Goal: Register for event/course

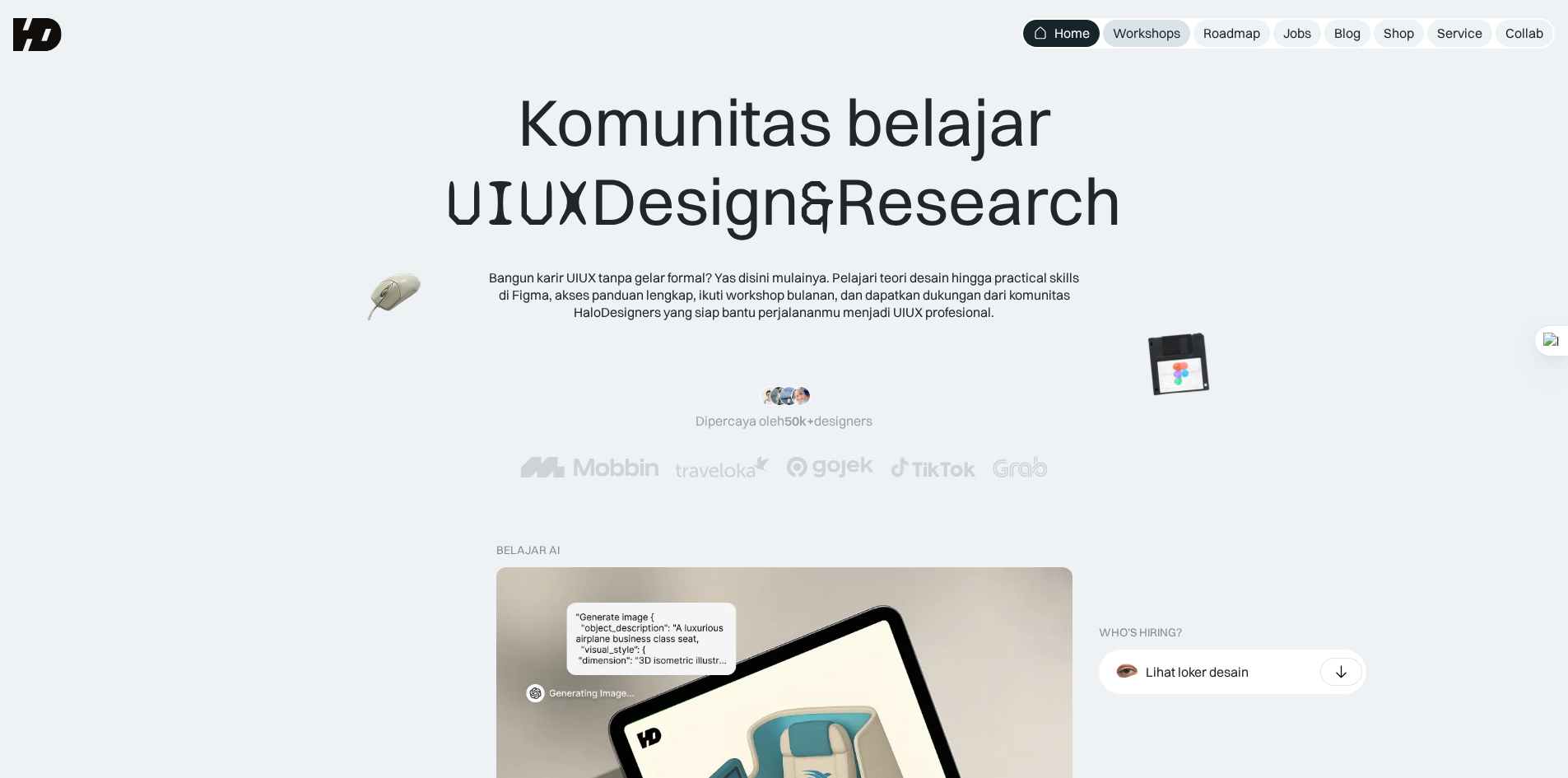
click at [1177, 33] on div "Workshops" at bounding box center [1146, 33] width 68 height 18
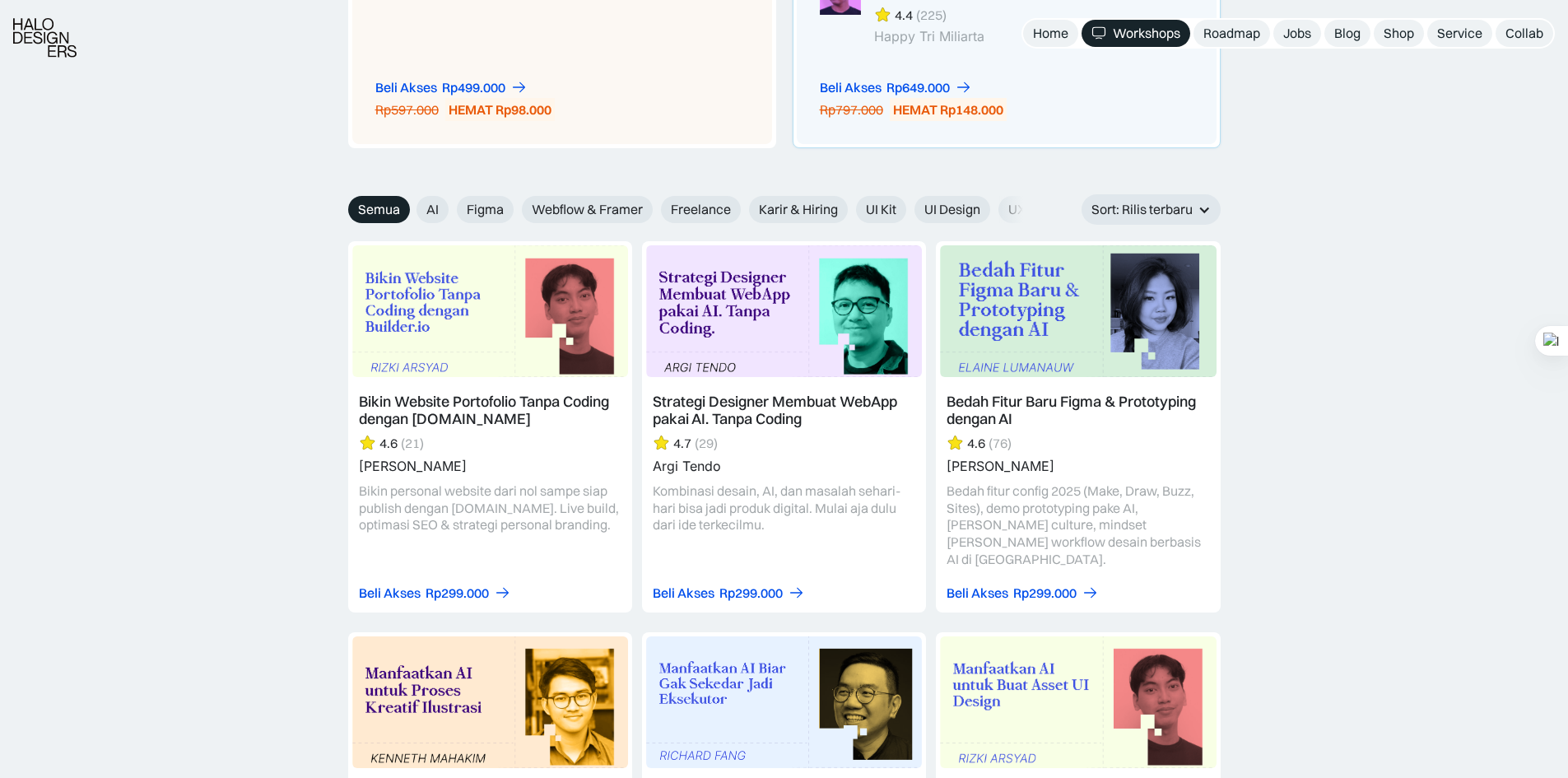
scroll to position [1742, 0]
click at [435, 201] on span "AI" at bounding box center [432, 209] width 12 height 18
click at [411, 201] on input "AI" at bounding box center [406, 203] width 11 height 11
radio input "true"
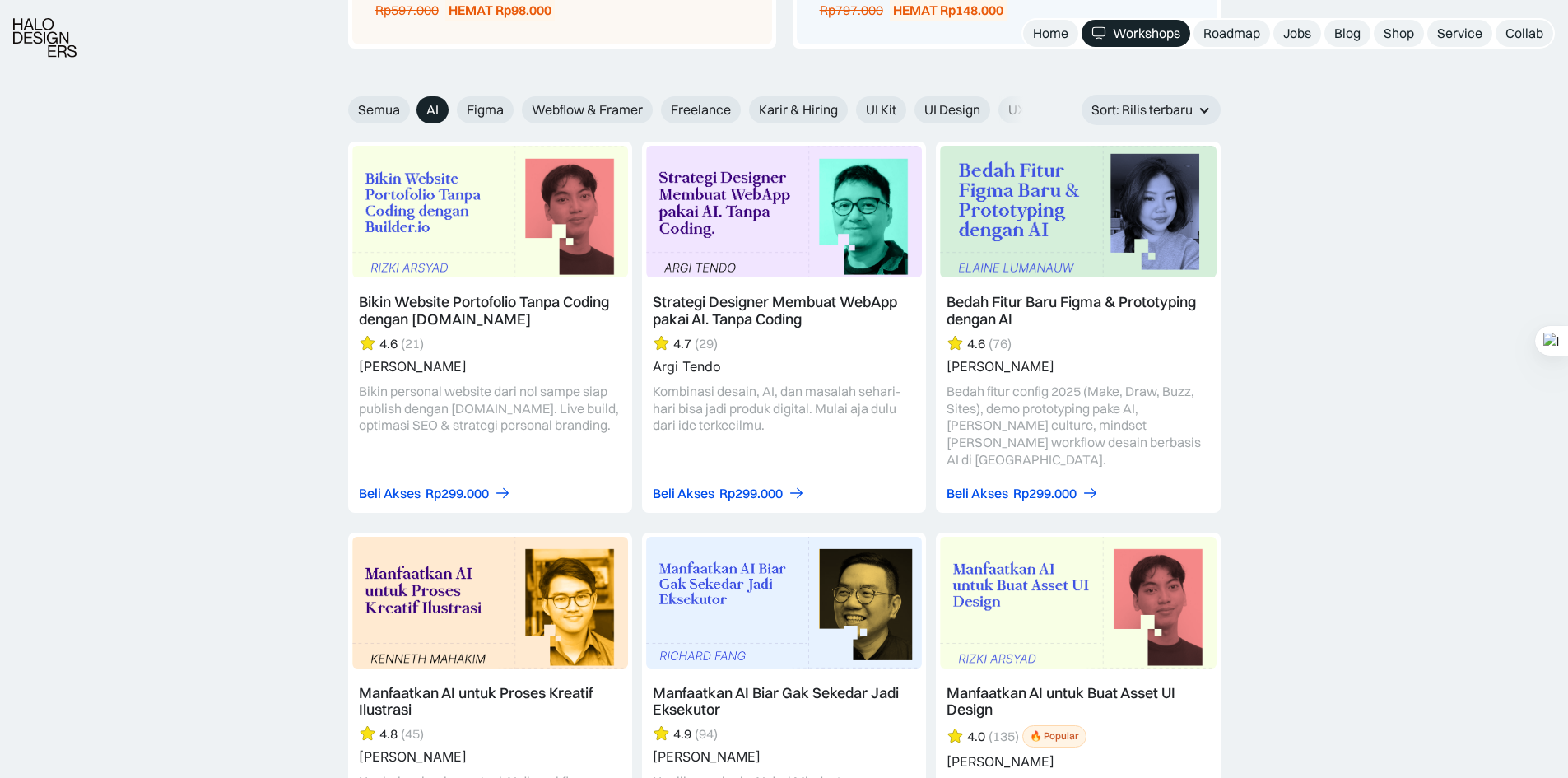
scroll to position [1639, 0]
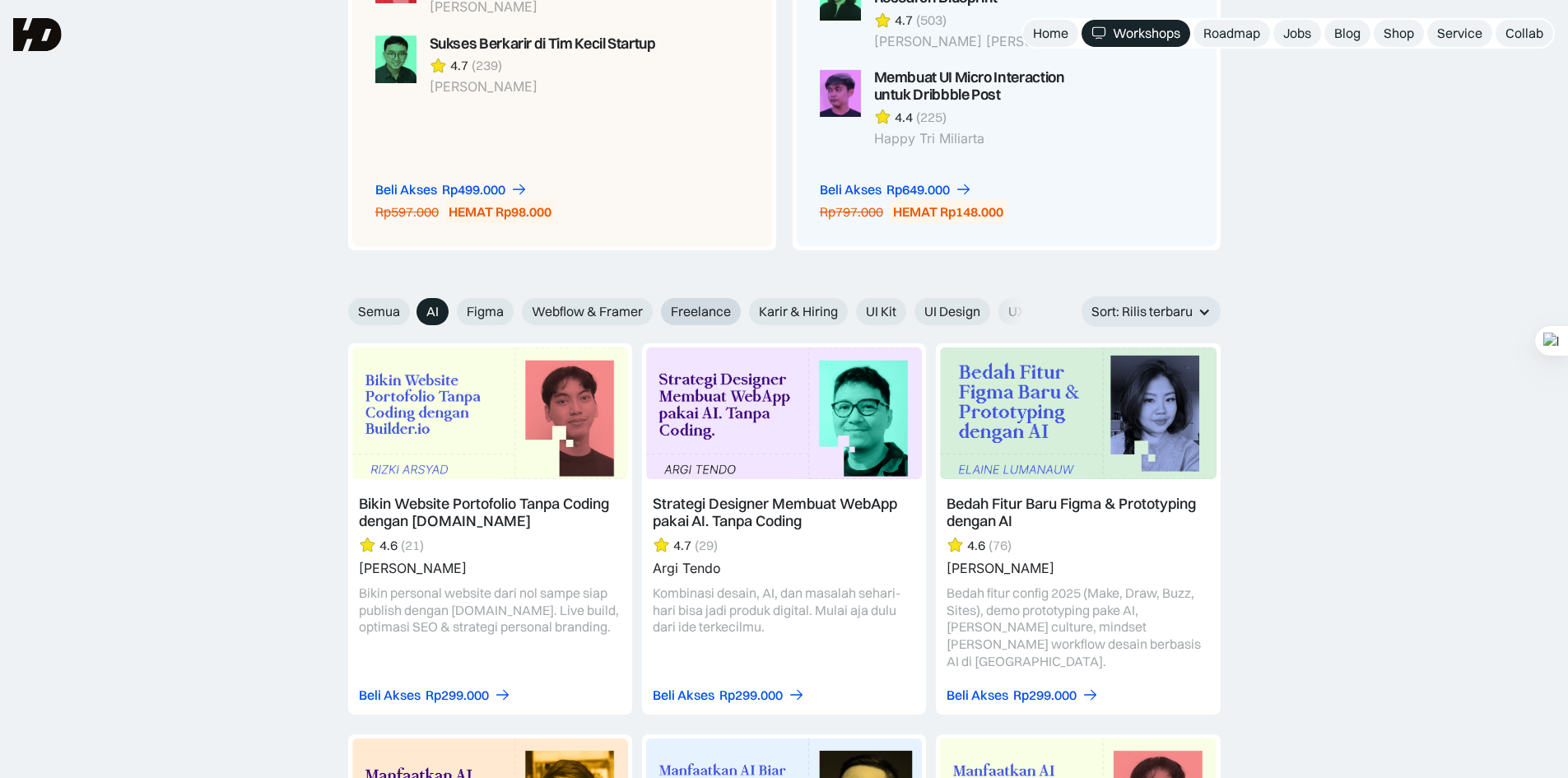
click at [702, 312] on span "Freelance" at bounding box center [701, 312] width 60 height 18
click at [655, 312] on input "Freelance" at bounding box center [650, 306] width 11 height 11
radio input "true"
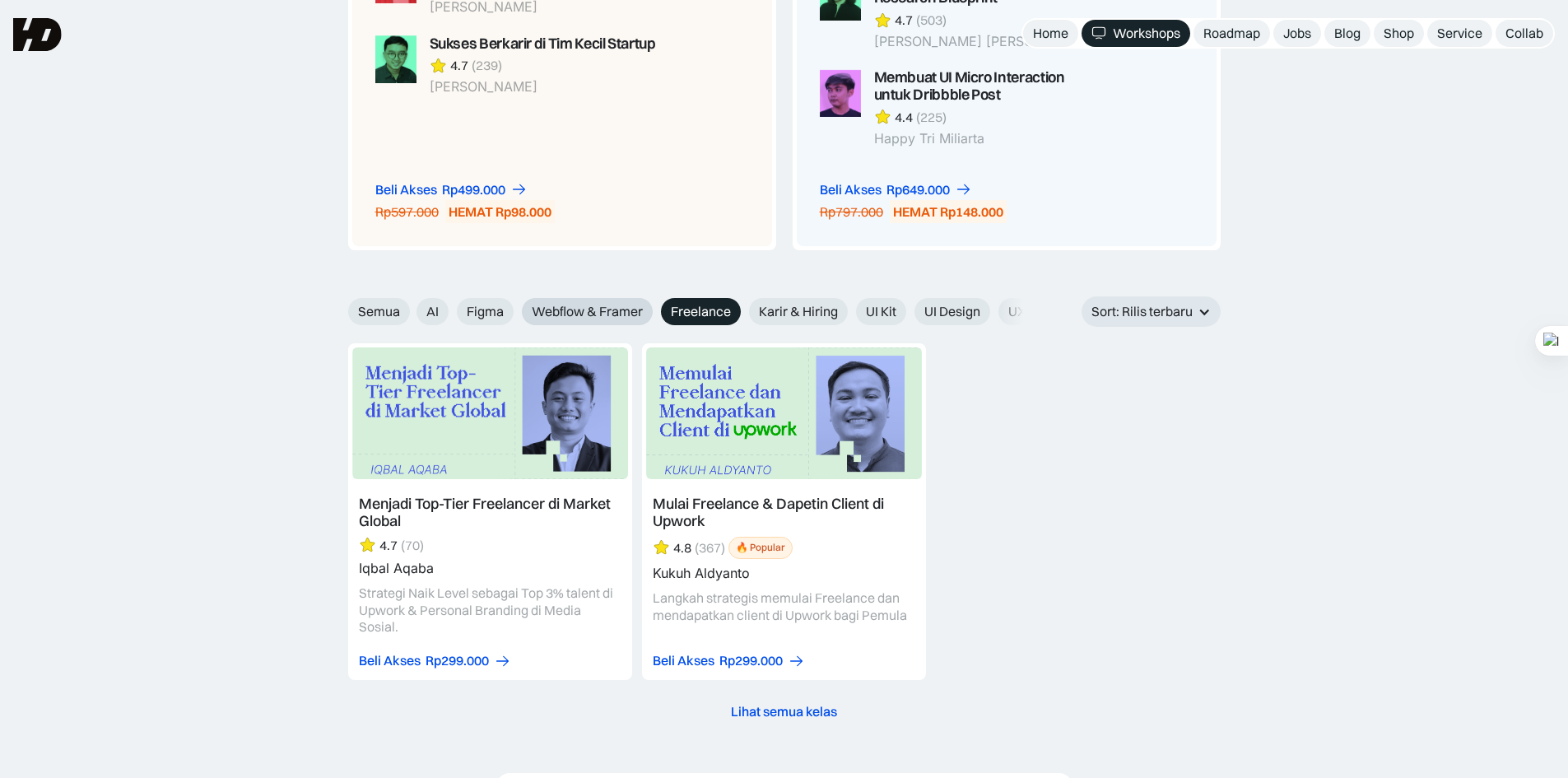
click at [604, 318] on span "Webflow & Framer" at bounding box center [588, 312] width 111 height 18
click at [516, 312] on input "Webflow & Framer" at bounding box center [511, 306] width 11 height 11
radio input "true"
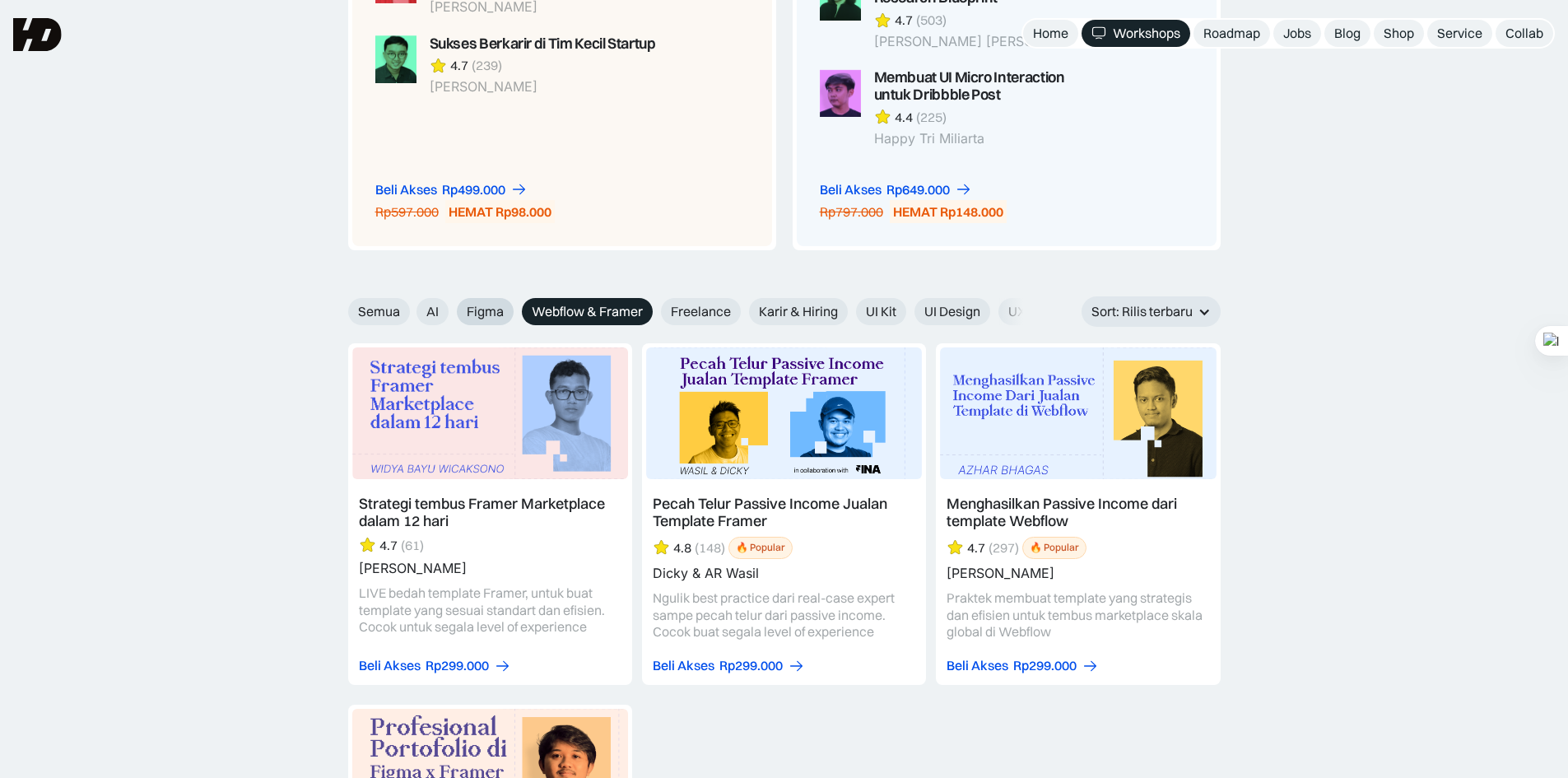
click at [489, 310] on span "Figma" at bounding box center [486, 312] width 37 height 18
click at [451, 310] on input "Figma" at bounding box center [446, 306] width 11 height 11
radio input "true"
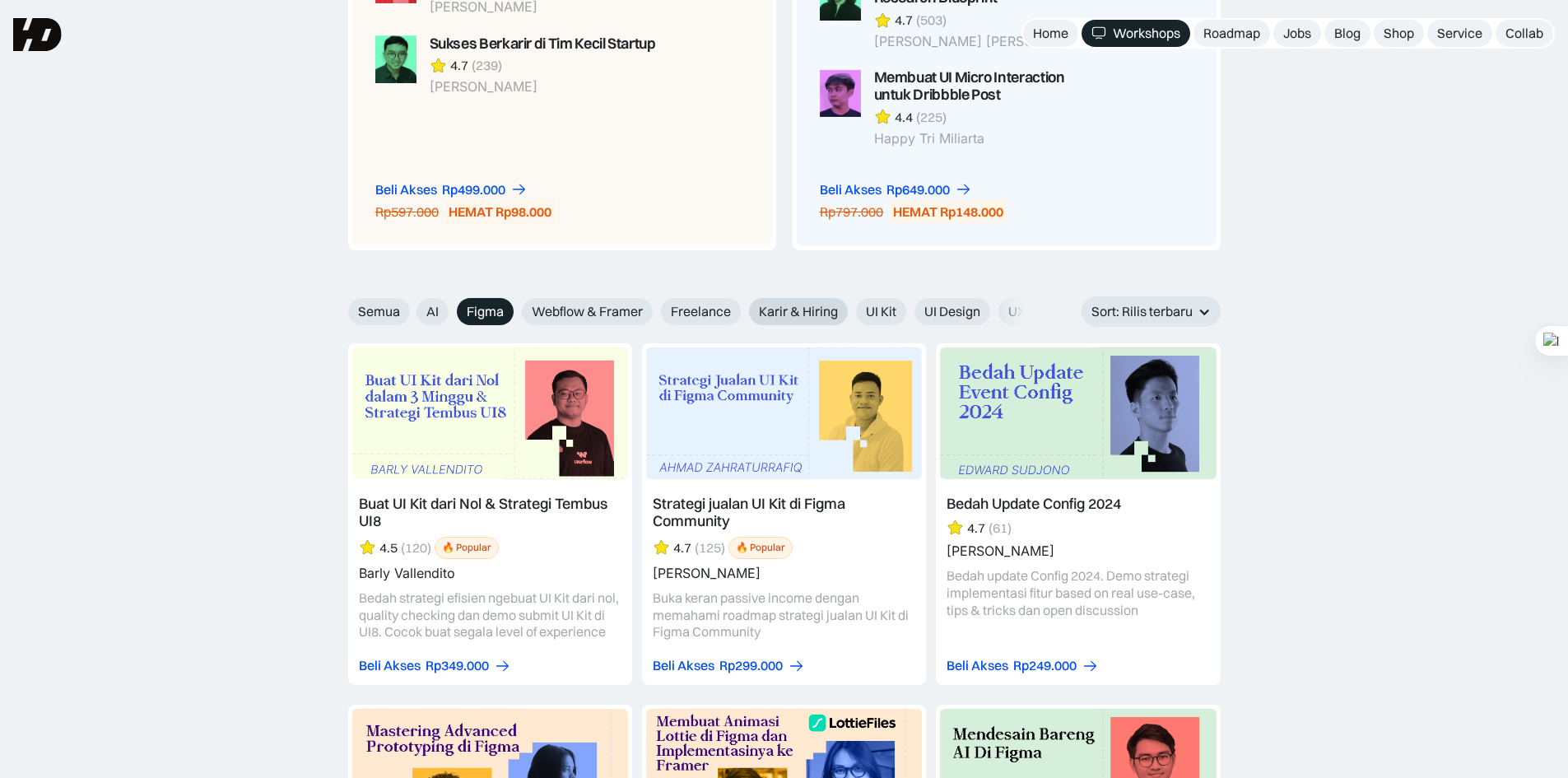
click at [822, 306] on span "Karir & Hiring" at bounding box center [798, 312] width 79 height 18
click at [743, 306] on input "Karir & Hiring" at bounding box center [738, 306] width 11 height 11
radio input "true"
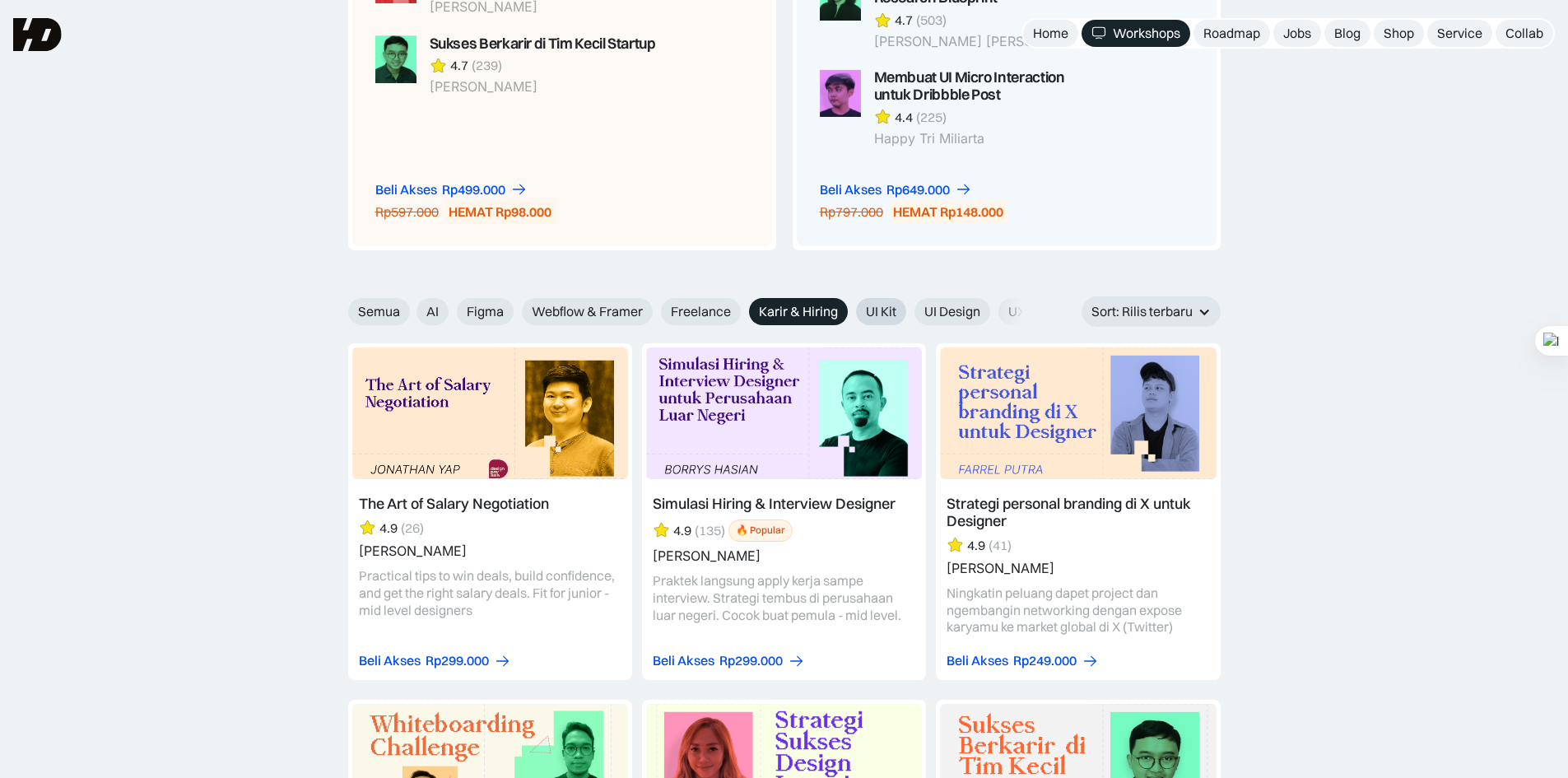
click at [888, 308] on span "UI Kit" at bounding box center [880, 312] width 31 height 18
click at [850, 308] on input "UI Kit" at bounding box center [845, 306] width 11 height 11
radio input "true"
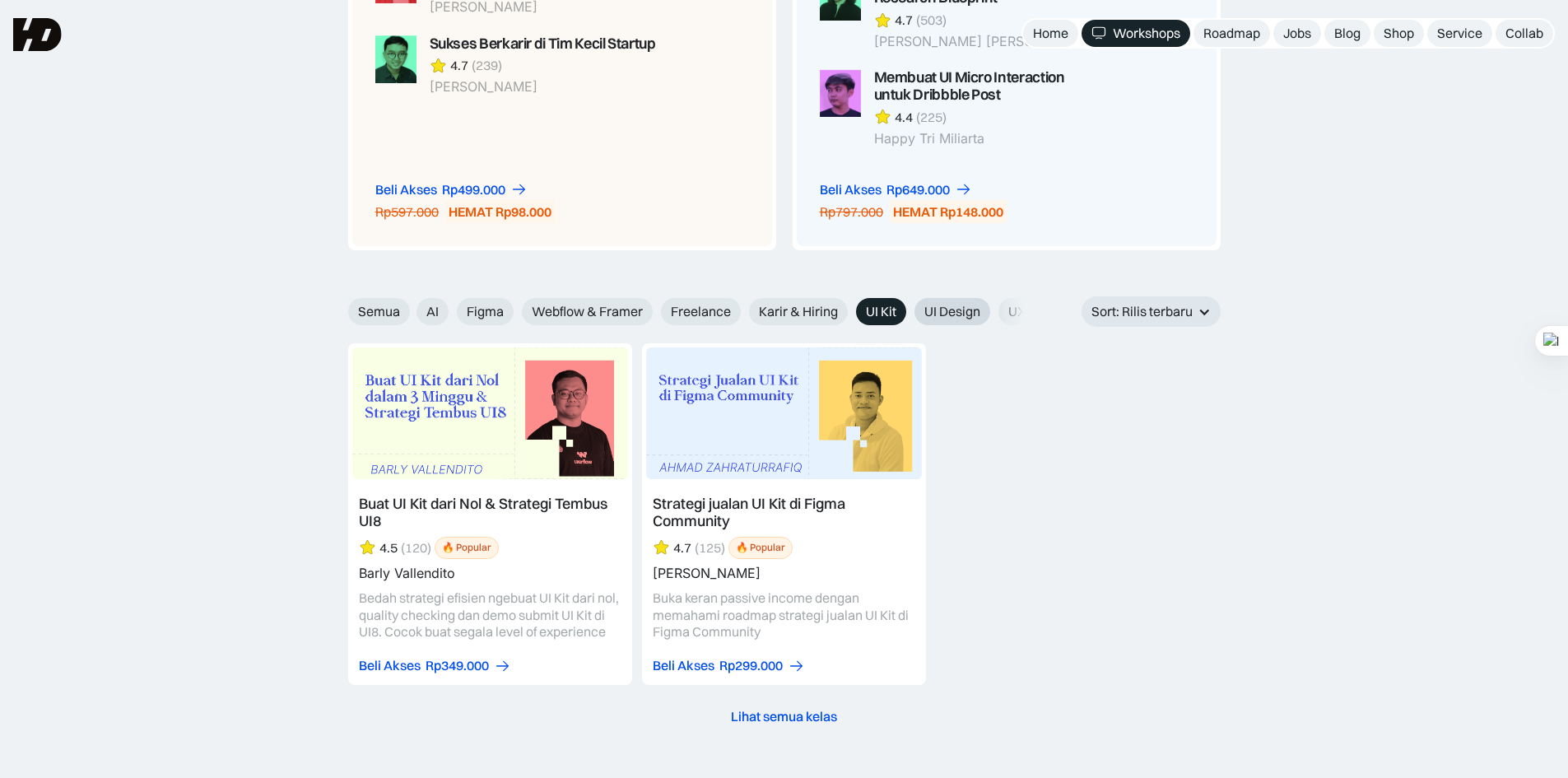
click at [953, 306] on span "UI Design" at bounding box center [952, 312] width 56 height 18
click at [908, 306] on input "UI Design" at bounding box center [904, 306] width 11 height 11
radio input "true"
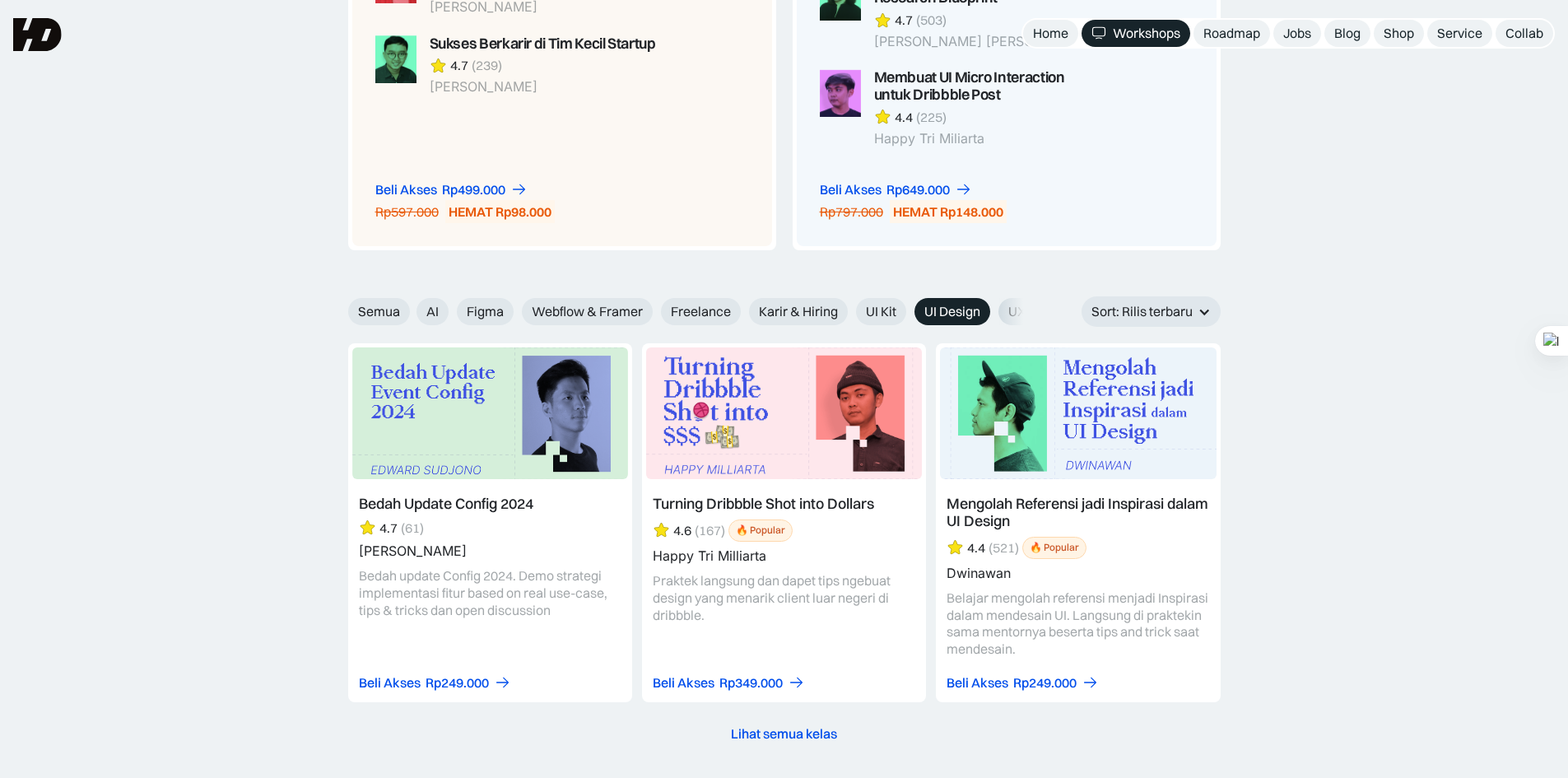
click at [1009, 308] on span "UX Design" at bounding box center [1039, 312] width 61 height 18
click at [993, 308] on input "UX Design" at bounding box center [987, 306] width 11 height 11
radio input "true"
